Goal: Use online tool/utility: Utilize a website feature to perform a specific function

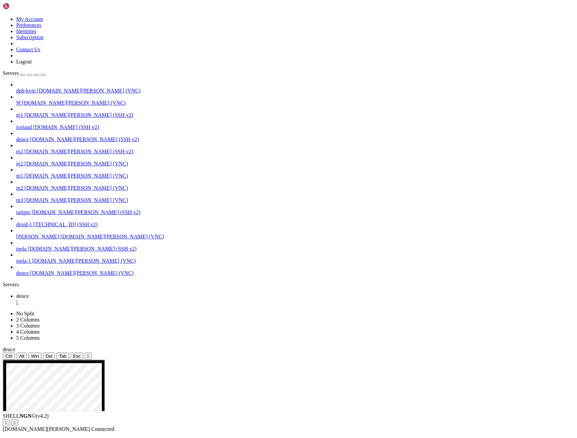
drag, startPoint x: 216, startPoint y: 448, endPoint x: 243, endPoint y: 648, distance: 202.2
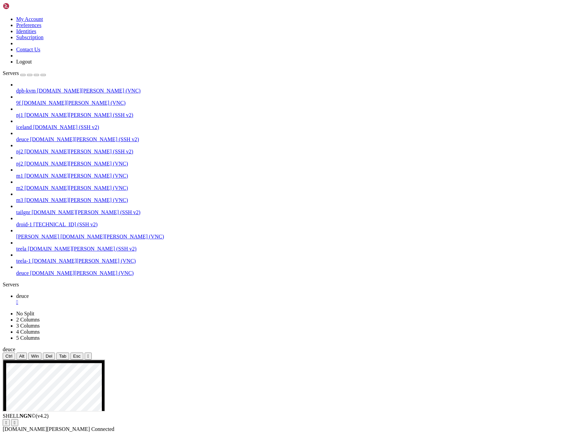
drag, startPoint x: 199, startPoint y: 453, endPoint x: 284, endPoint y: 645, distance: 210.0
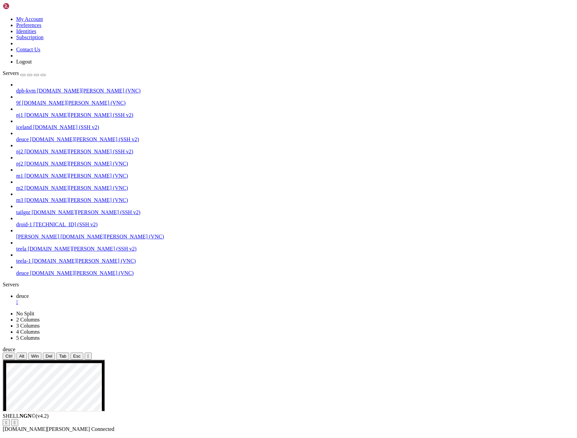
drag, startPoint x: 249, startPoint y: 558, endPoint x: 248, endPoint y: 637, distance: 79.7
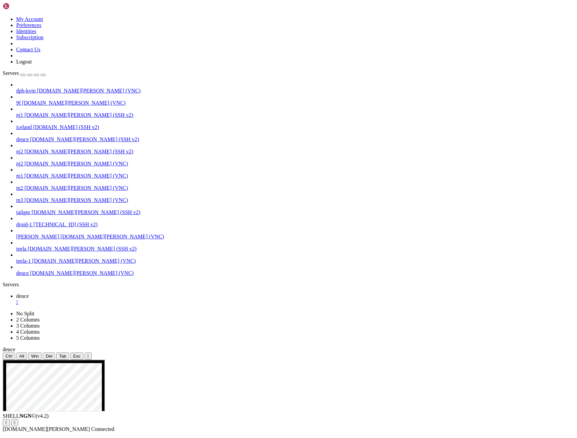
drag, startPoint x: 201, startPoint y: 446, endPoint x: 419, endPoint y: 611, distance: 273.5
